Goal: Task Accomplishment & Management: Use online tool/utility

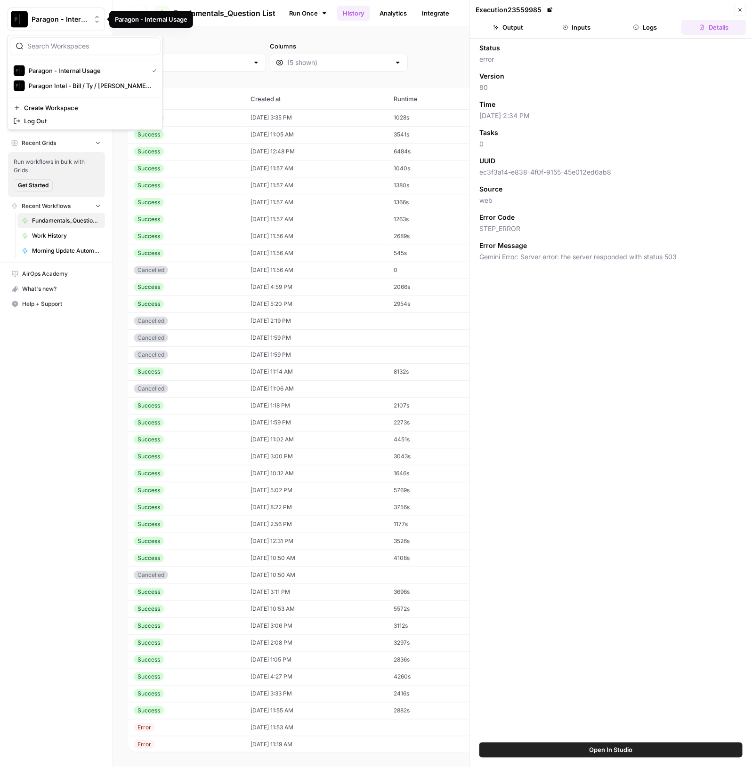
click at [95, 21] on icon "Workspace: Paragon - Internal Usage" at bounding box center [96, 19] width 9 height 9
click at [119, 86] on span "Paragon Intel - Bill / Ty / [PERSON_NAME] R&D" at bounding box center [91, 85] width 124 height 9
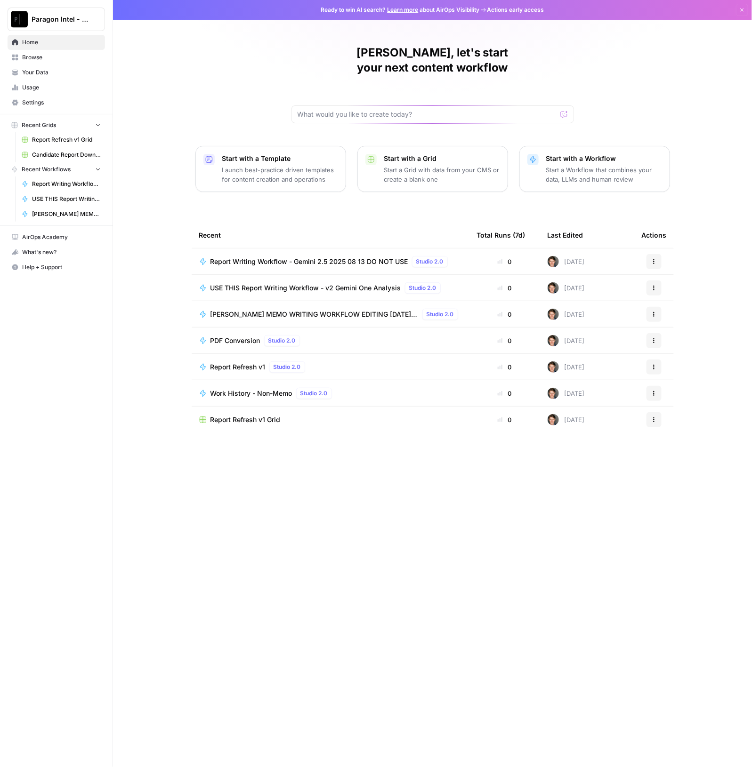
click at [284, 283] on span "USE THIS Report Writing Workflow - v2 Gemini One Analysis" at bounding box center [305, 287] width 191 height 9
